Goal: Task Accomplishment & Management: Use online tool/utility

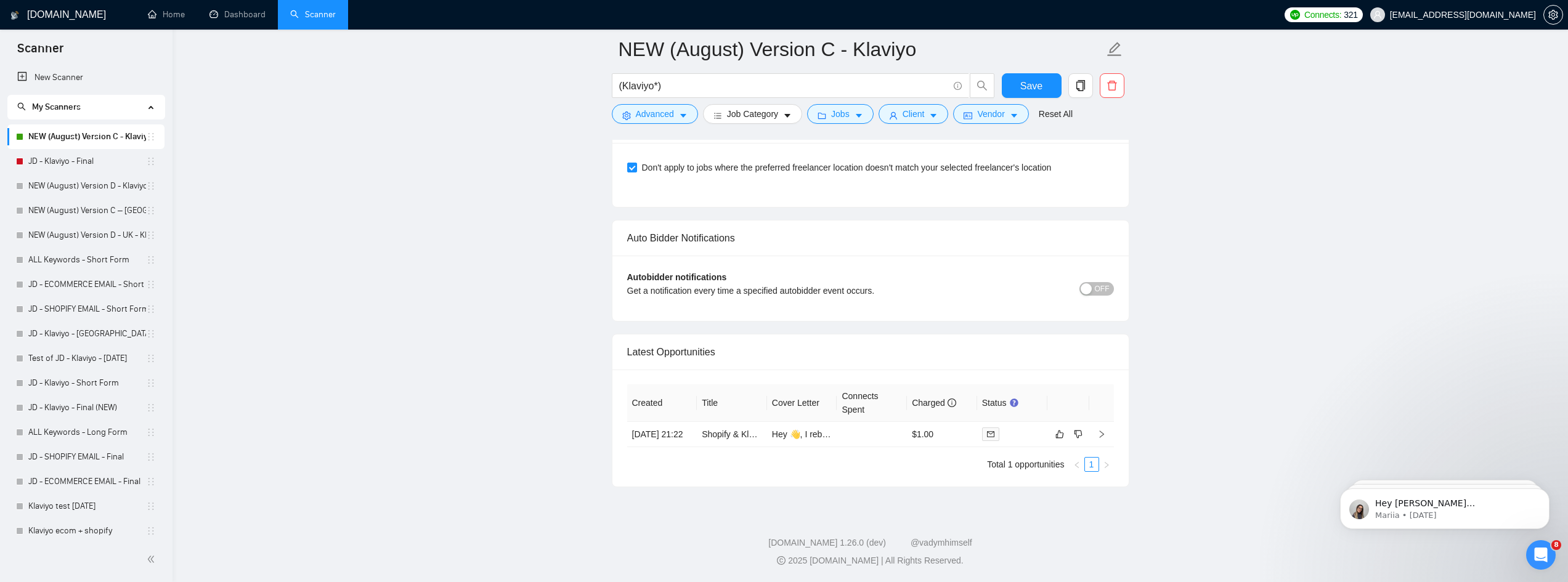
scroll to position [2979, 0]
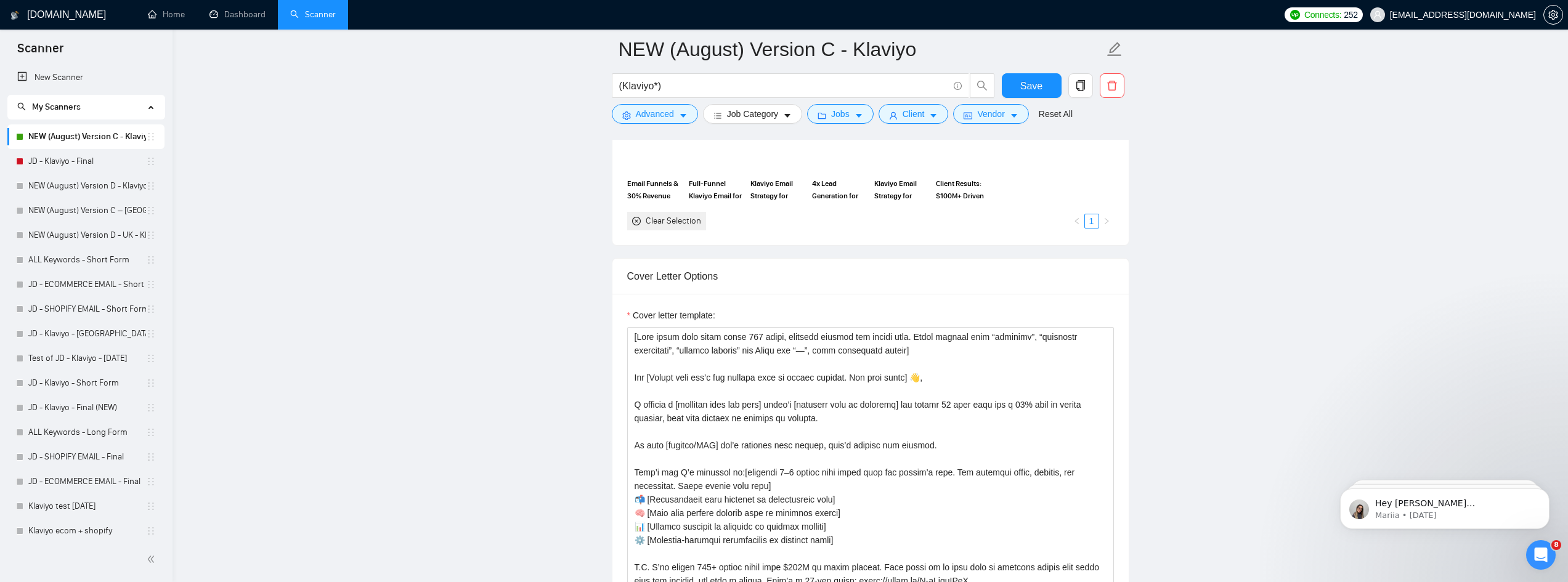
scroll to position [1380, 0]
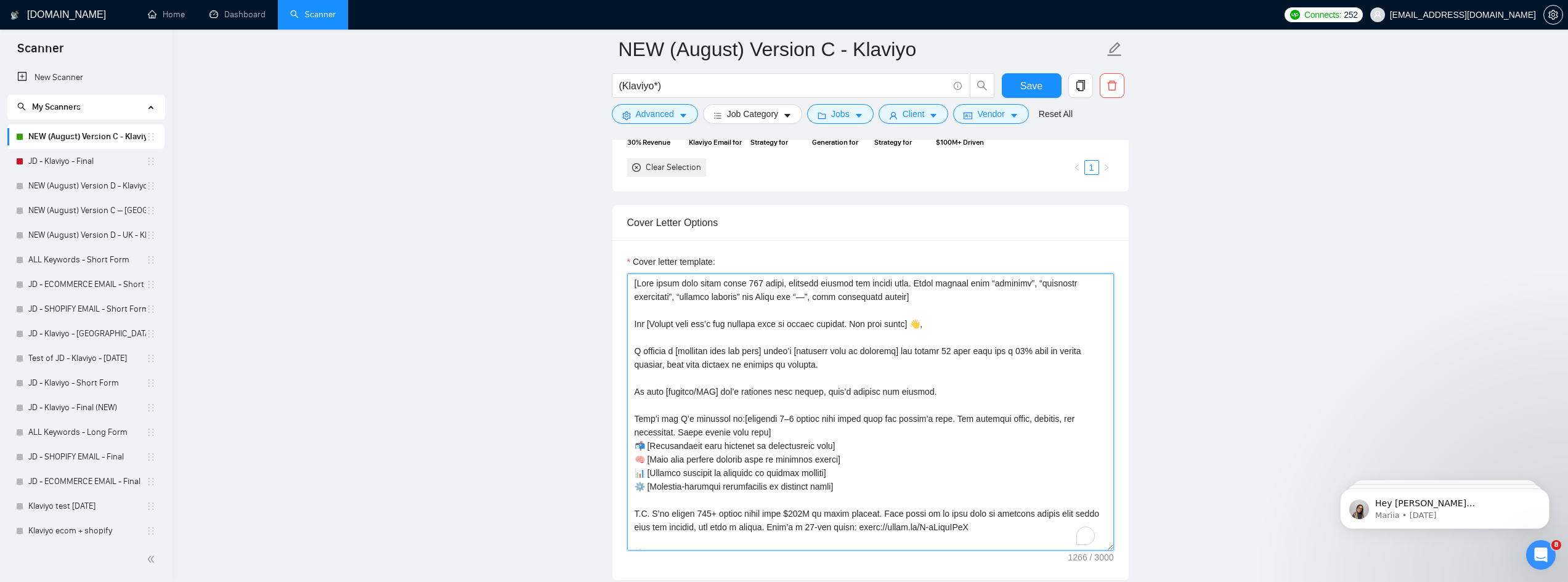
click at [942, 305] on textarea "Cover letter template:" at bounding box center [870, 413] width 487 height 277
drag, startPoint x: 630, startPoint y: 284, endPoint x: 941, endPoint y: 301, distance: 311.5
click at [941, 301] on textarea "Cover letter template:" at bounding box center [870, 413] width 487 height 277
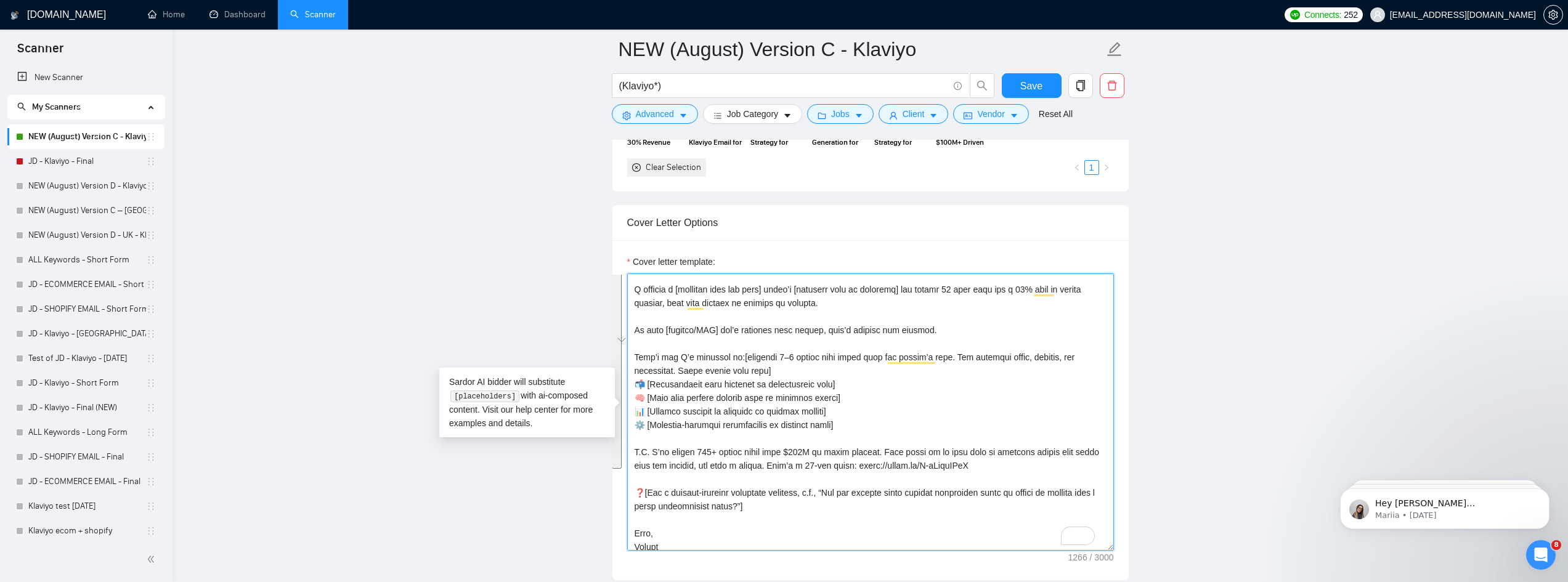
scroll to position [68, 0]
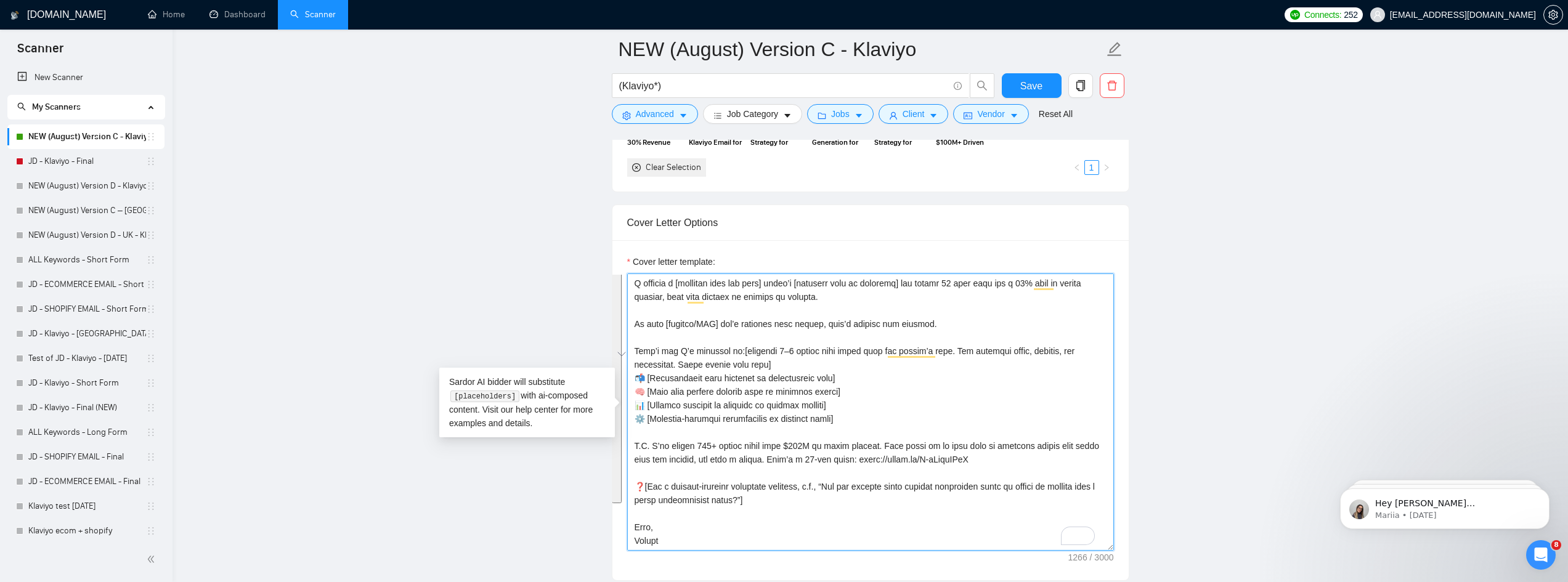
drag, startPoint x: 635, startPoint y: 323, endPoint x: 888, endPoint y: 535, distance: 330.1
click at [841, 535] on textarea "Cover letter template:" at bounding box center [870, 413] width 487 height 277
click at [417, 162] on main "NEW (August) Version C - Klaviyo (Klaviyo*) Save Advanced Job Category Jobs Cli…" at bounding box center [870, 435] width 1356 height 3531
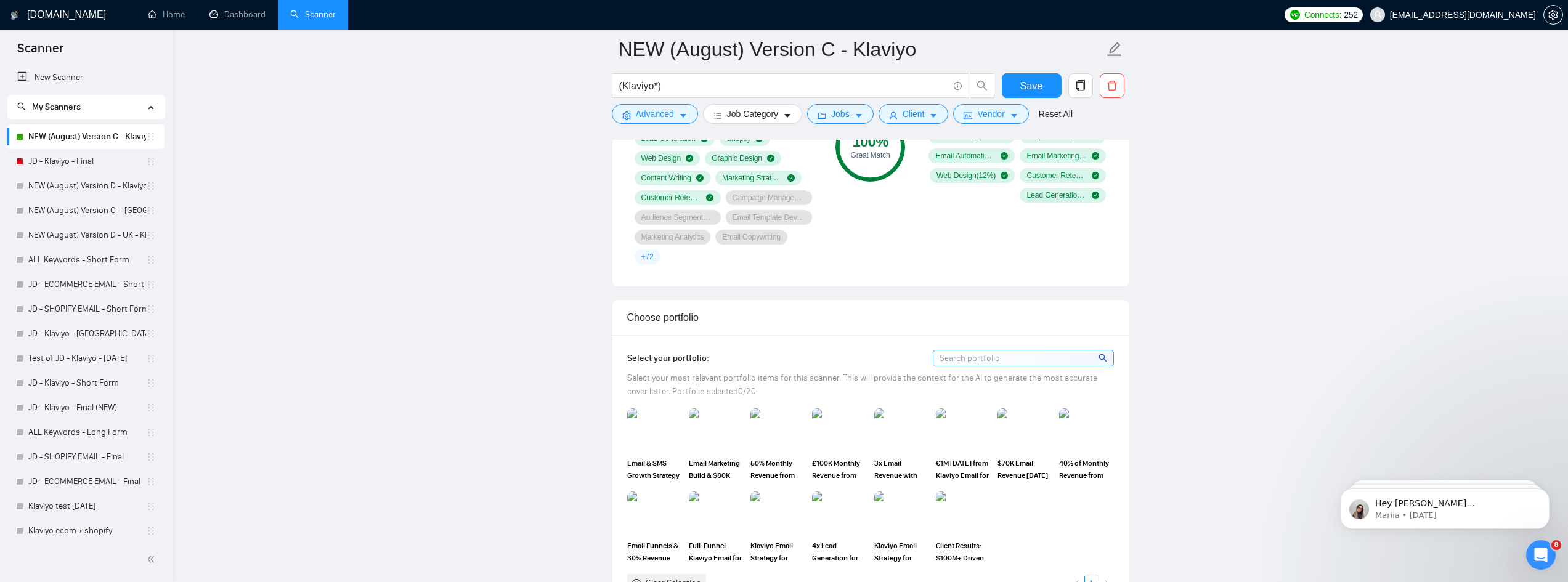
scroll to position [764, 0]
